Goal: Check status: Check status

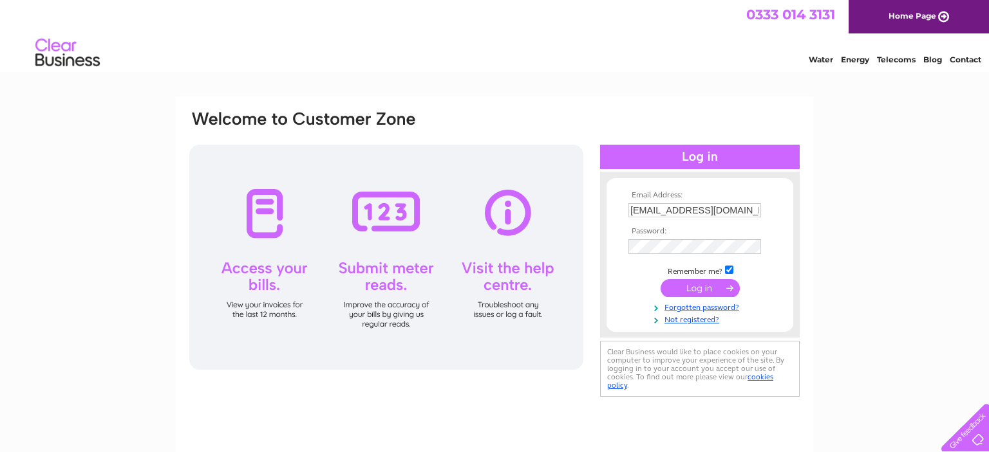
click at [691, 290] on input "submit" at bounding box center [699, 288] width 79 height 18
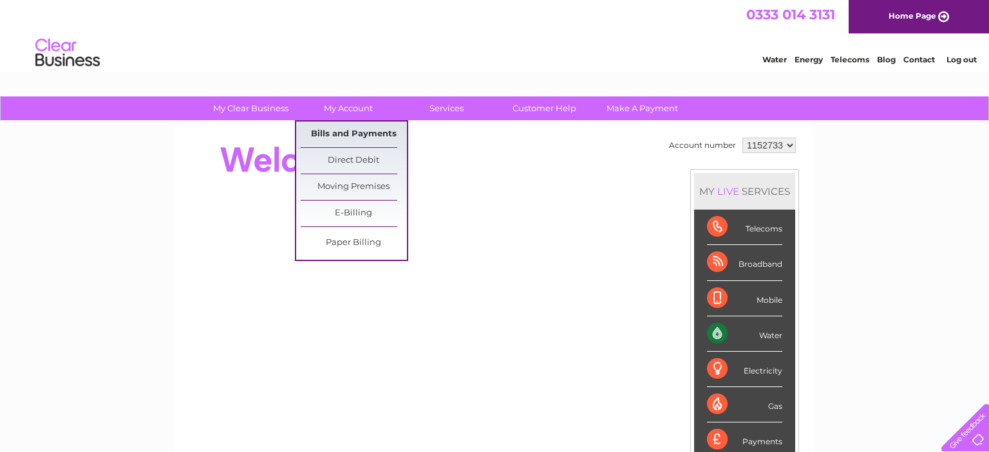
click at [367, 136] on link "Bills and Payments" at bounding box center [354, 135] width 106 height 26
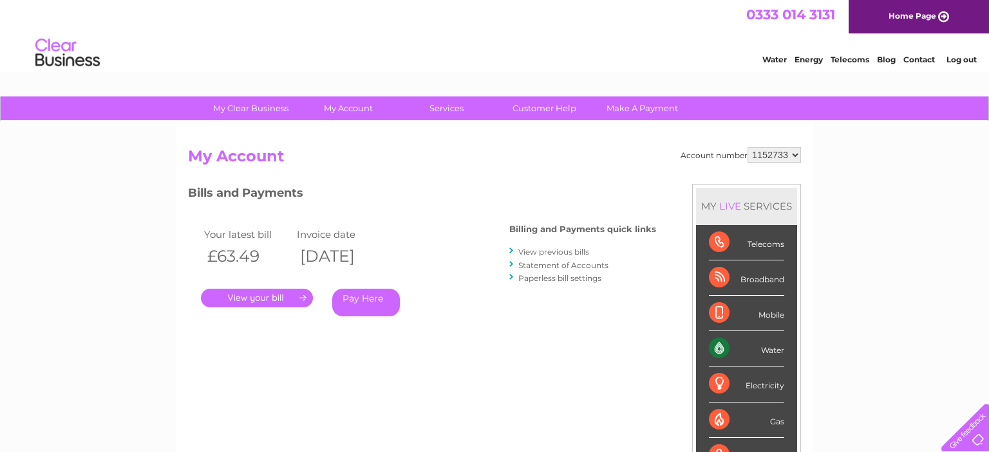
click at [292, 297] on link "." at bounding box center [257, 298] width 112 height 19
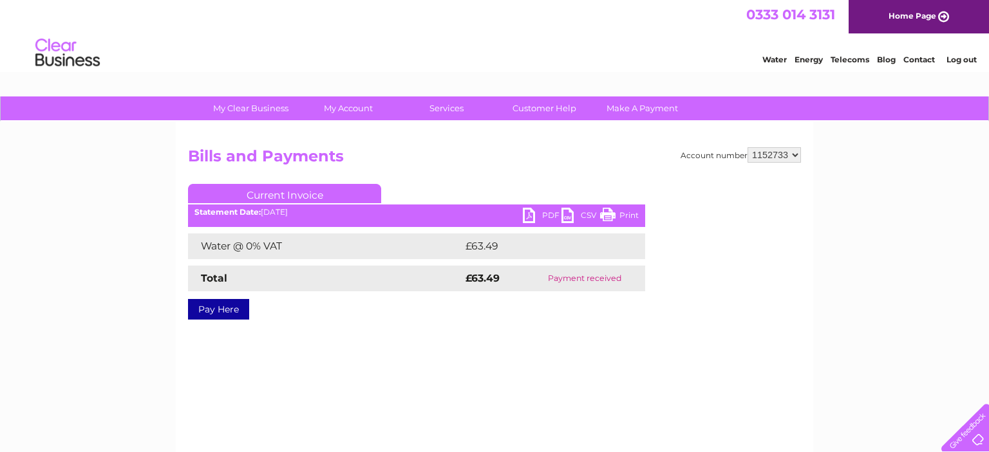
click at [539, 214] on link "PDF" at bounding box center [542, 217] width 39 height 19
